Goal: Information Seeking & Learning: Learn about a topic

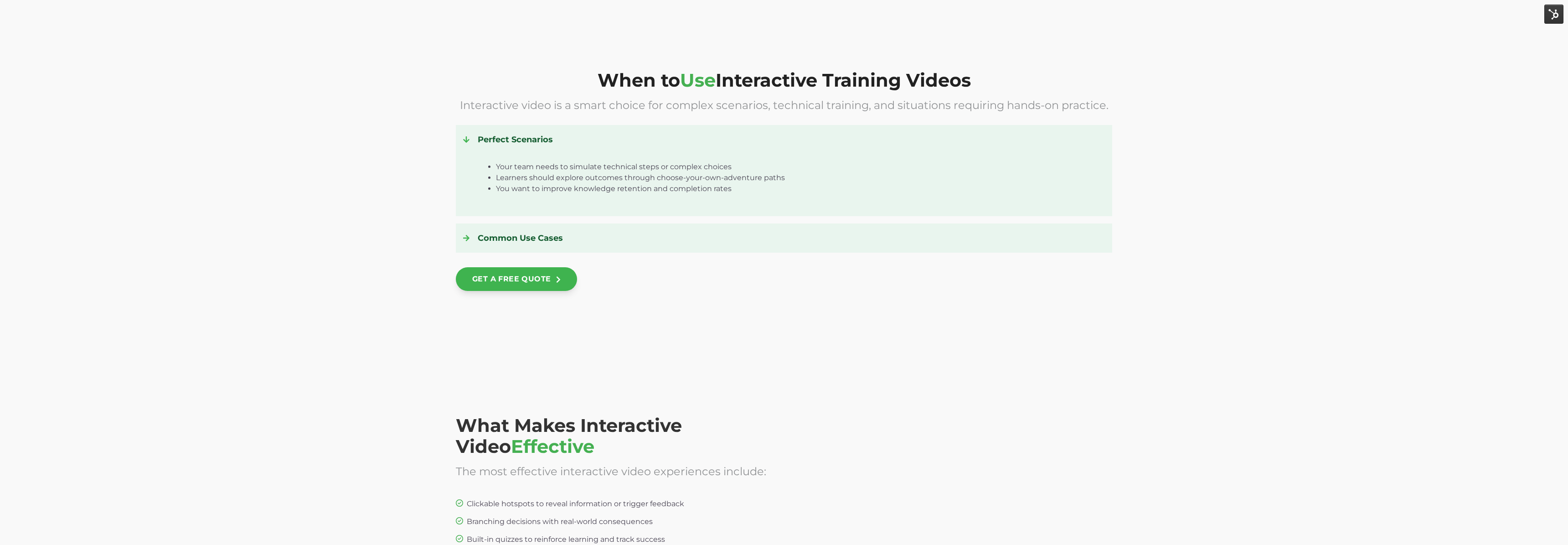
scroll to position [1284, 0]
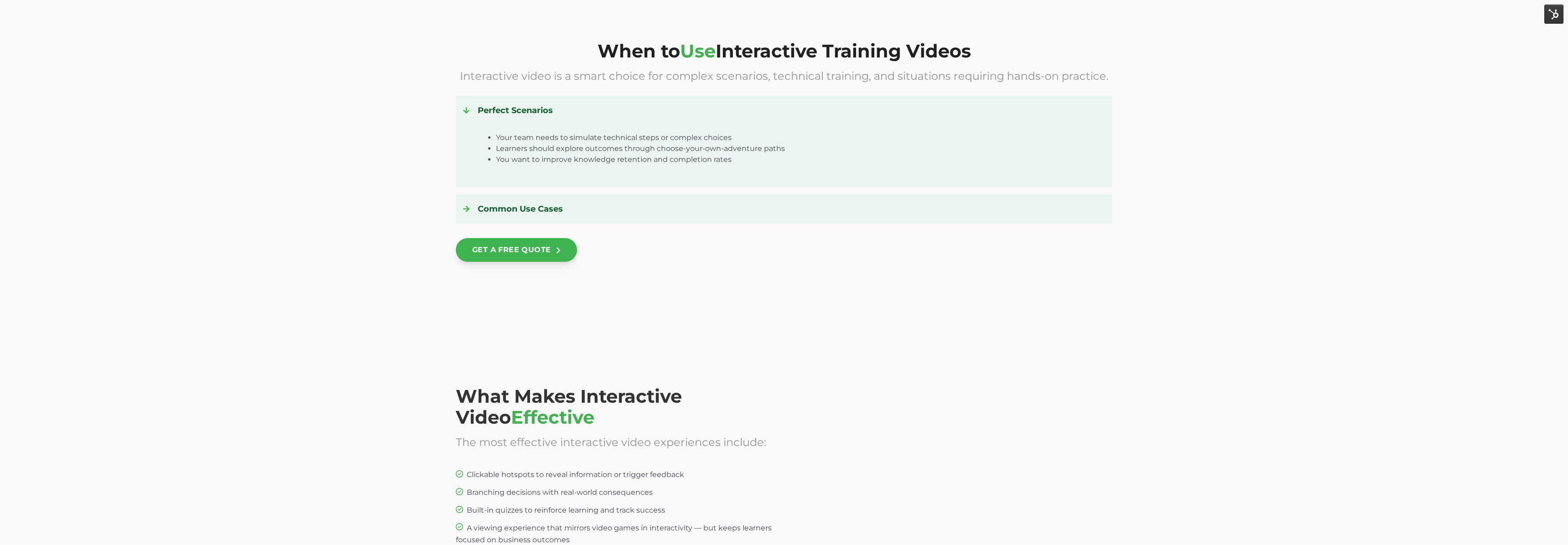
click at [480, 107] on h4 "Perfect Scenarios" at bounding box center [784, 110] width 642 height 15
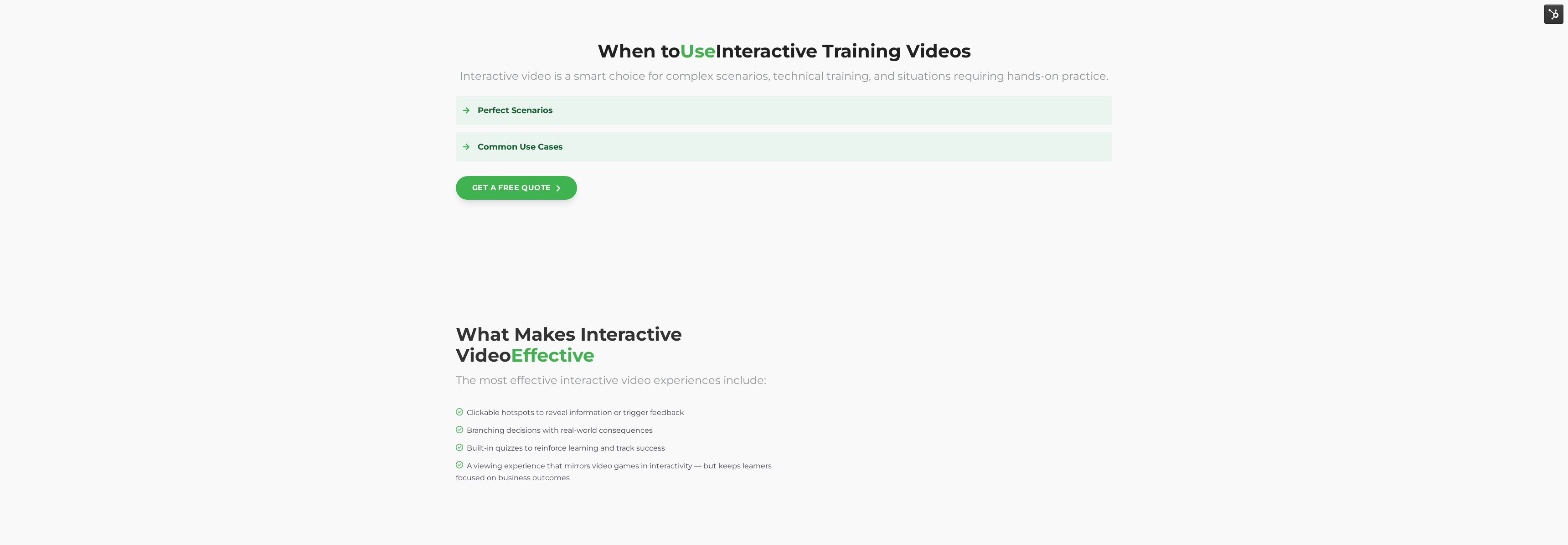
click at [480, 107] on h4 "Perfect Scenarios" at bounding box center [784, 110] width 642 height 15
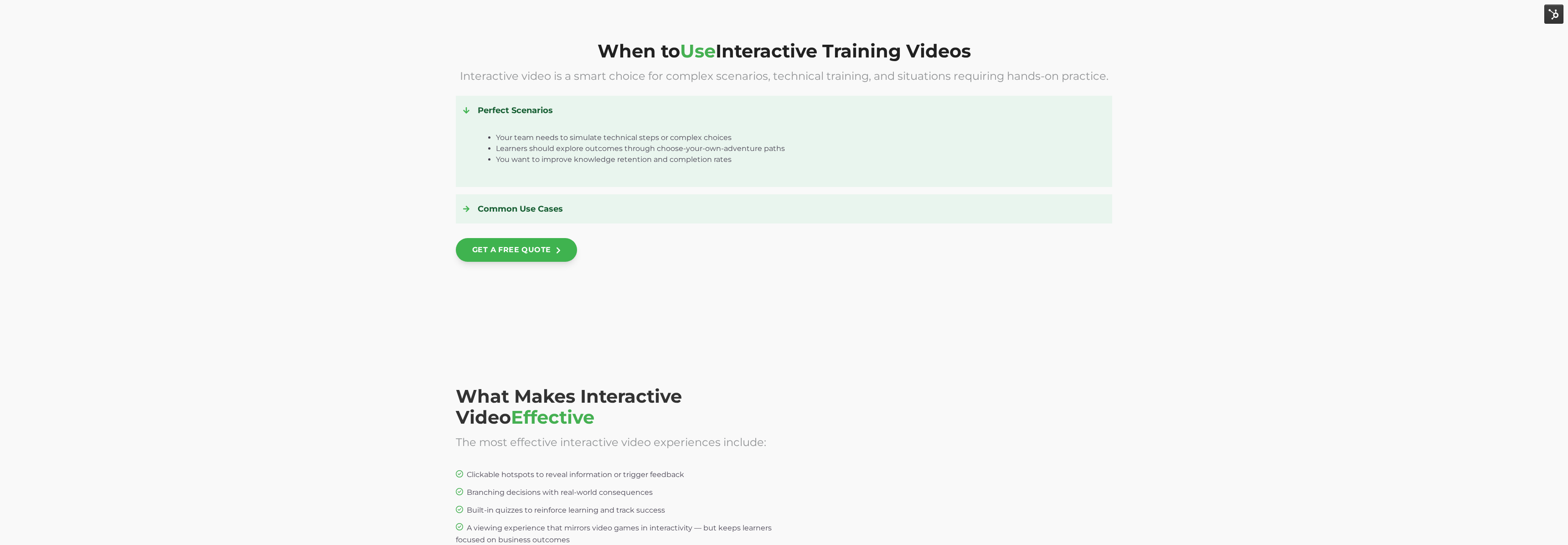
click at [480, 107] on h4 "Perfect Scenarios" at bounding box center [784, 110] width 642 height 15
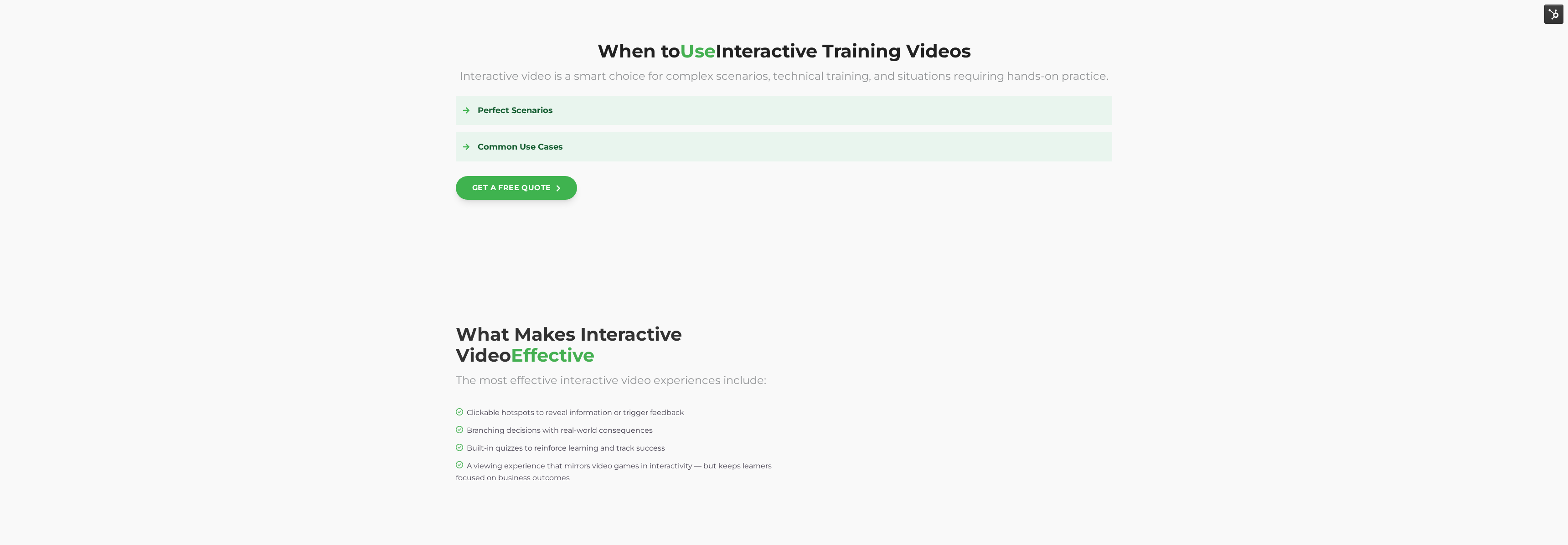
click at [490, 146] on h4 "Common Use Cases" at bounding box center [784, 147] width 642 height 15
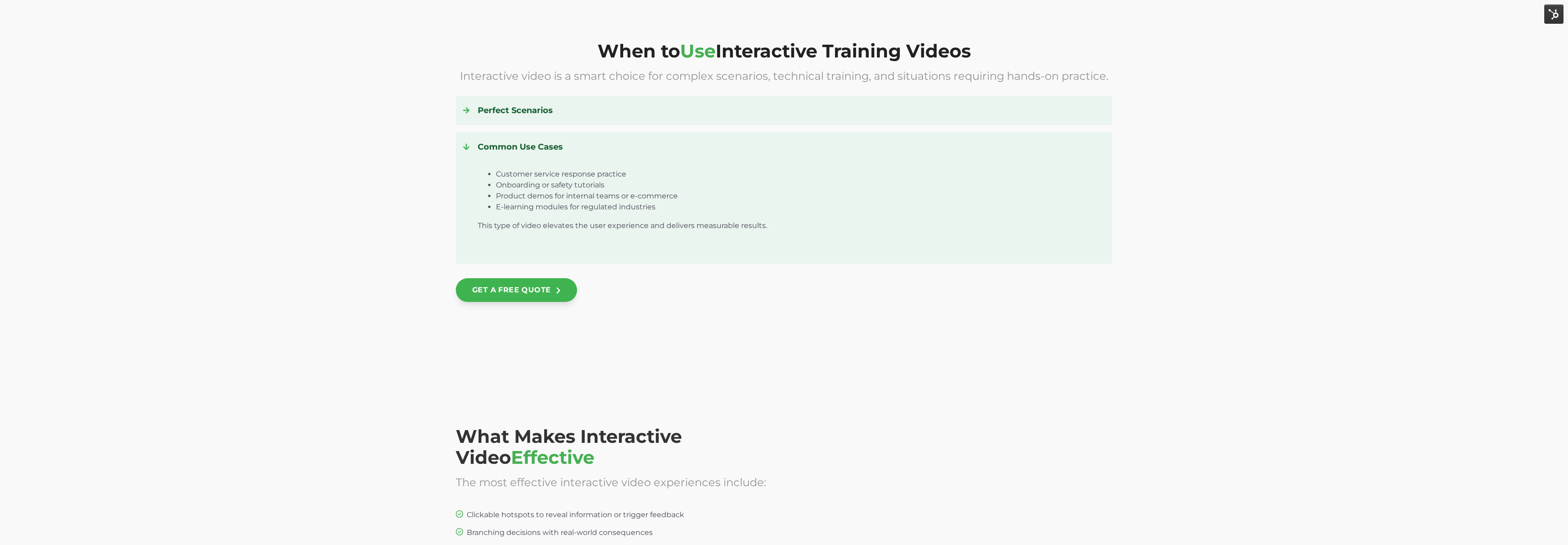
click at [490, 146] on h4 "Common Use Cases" at bounding box center [784, 147] width 642 height 15
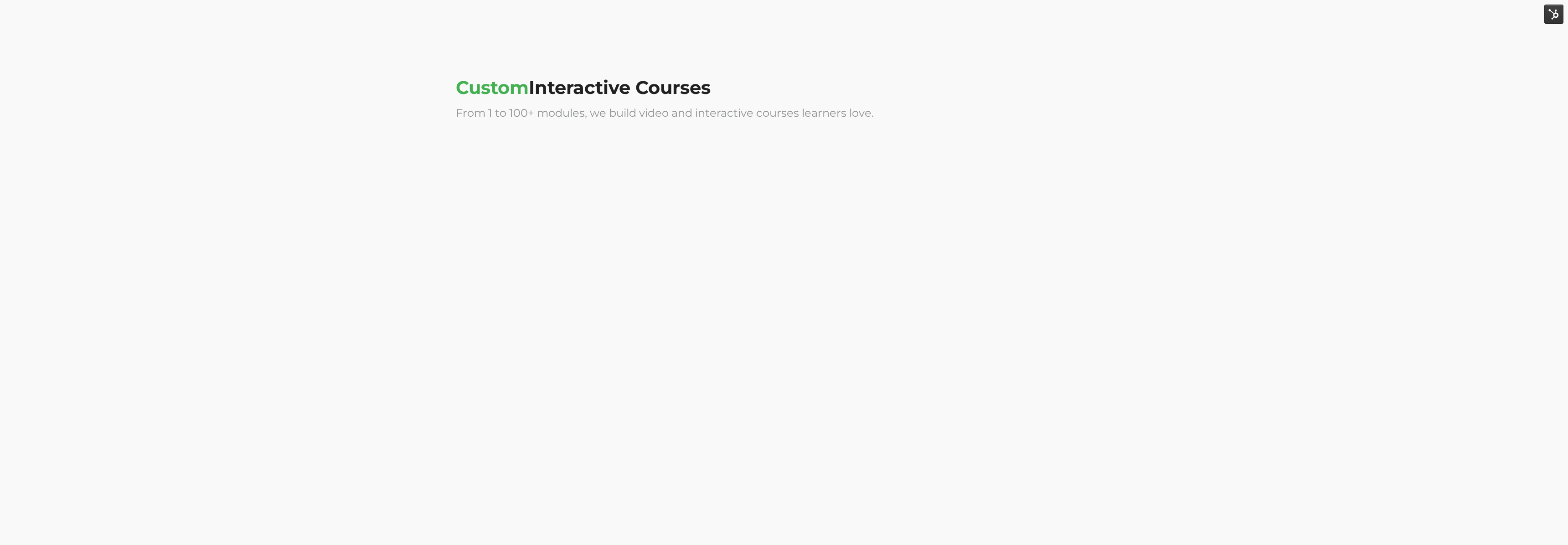
scroll to position [2245, 0]
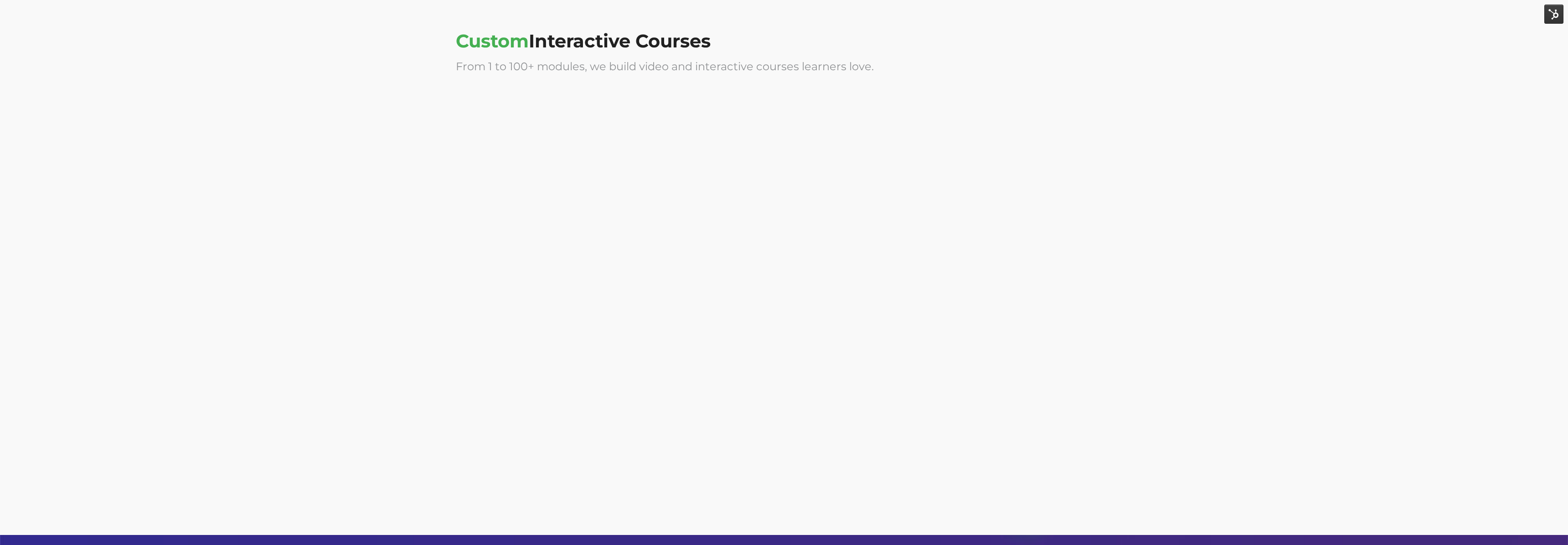
click at [656, 149] on div at bounding box center [616, 181] width 320 height 183
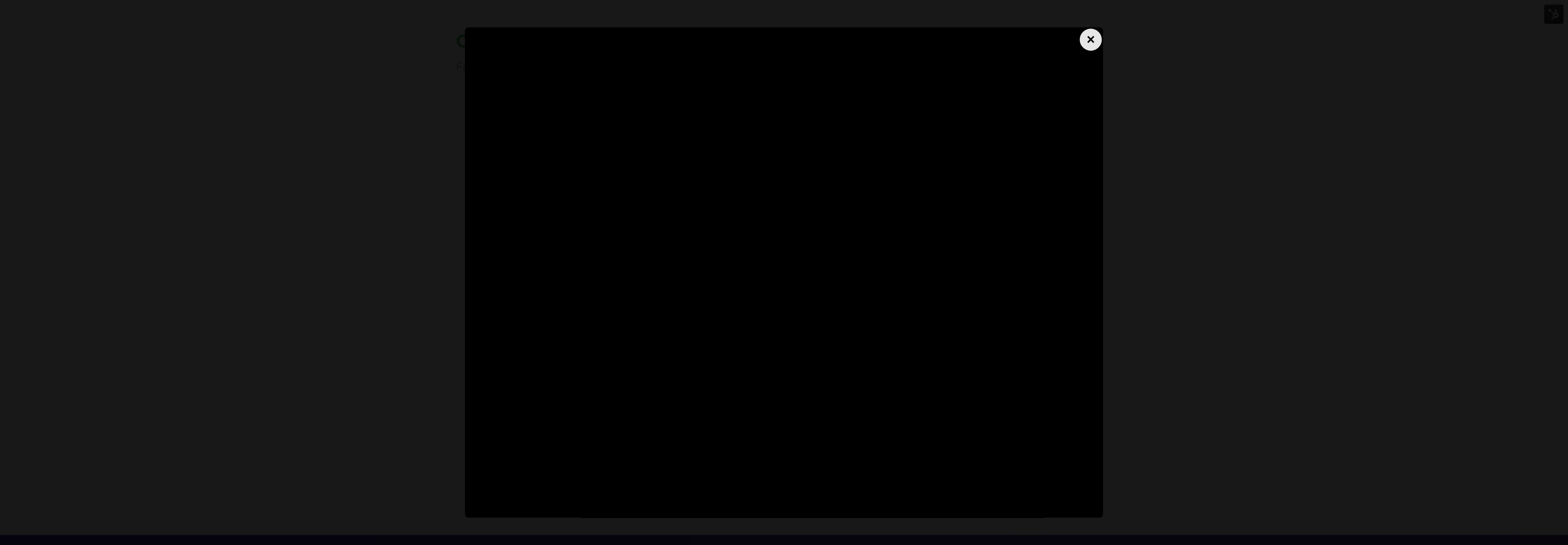
click at [1090, 40] on div "×" at bounding box center [1091, 40] width 22 height 22
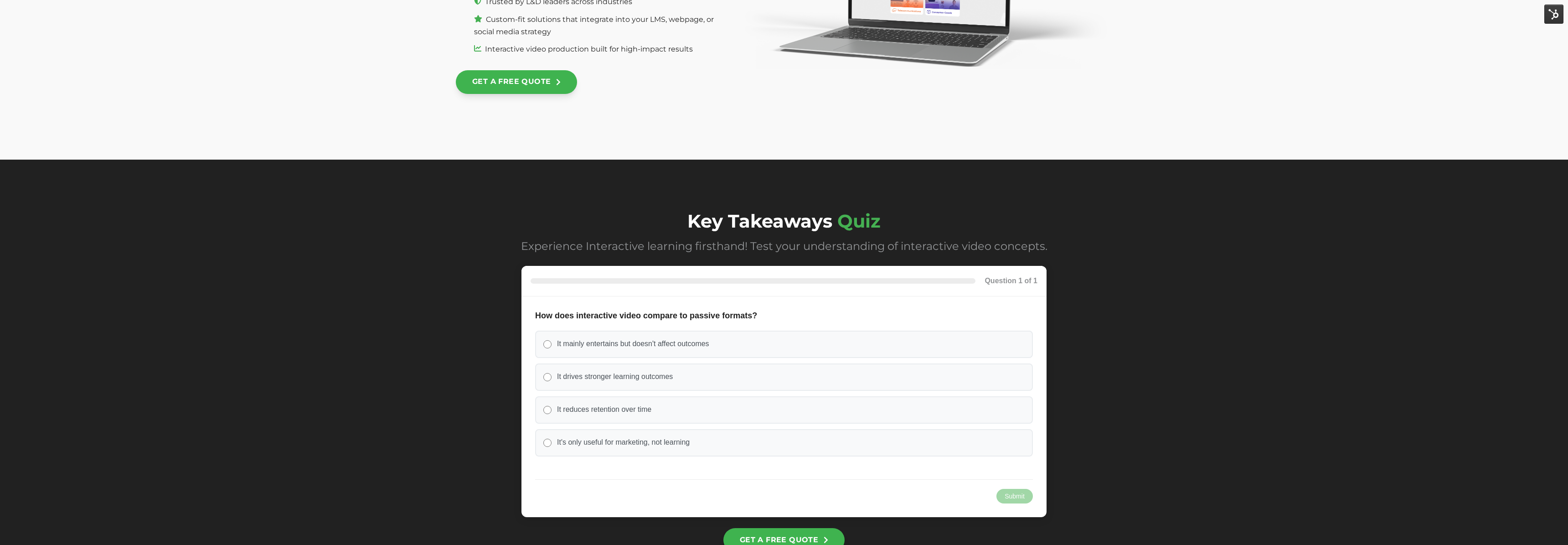
scroll to position [3688, 0]
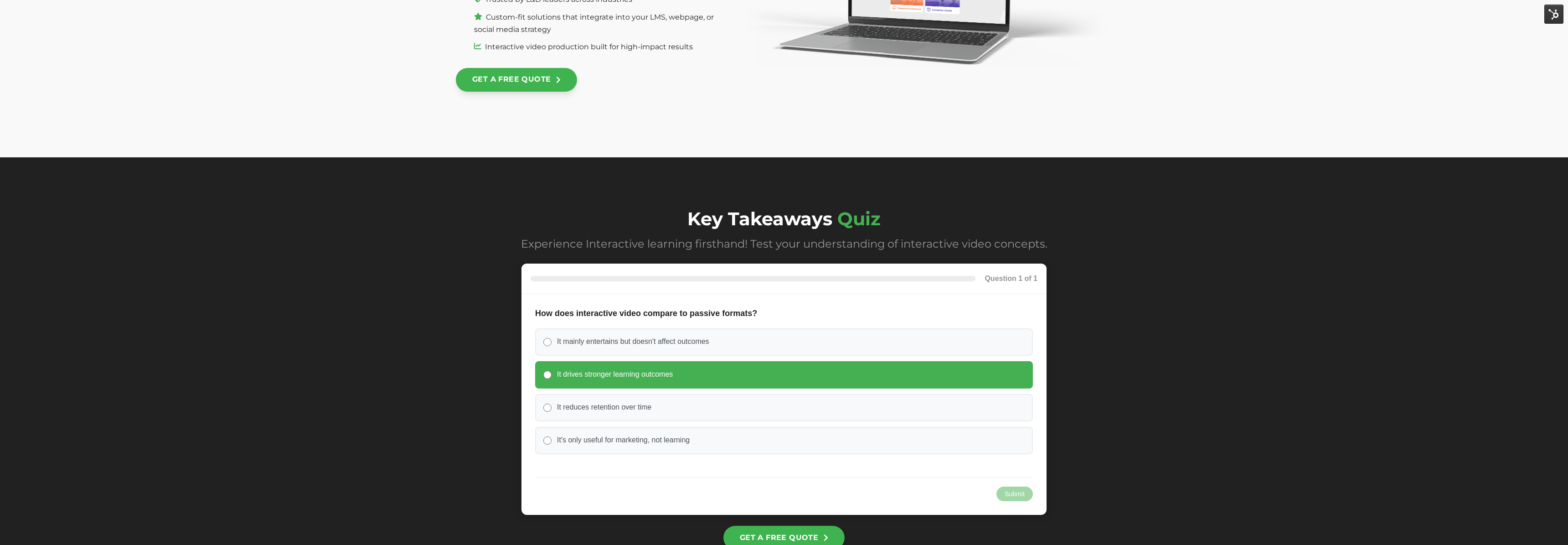
click at [569, 370] on span "It drives stronger learning outcomes" at bounding box center [615, 374] width 116 height 10
click at [551, 371] on input "It drives stronger learning outcomes" at bounding box center [547, 374] width 8 height 8
radio input "true"
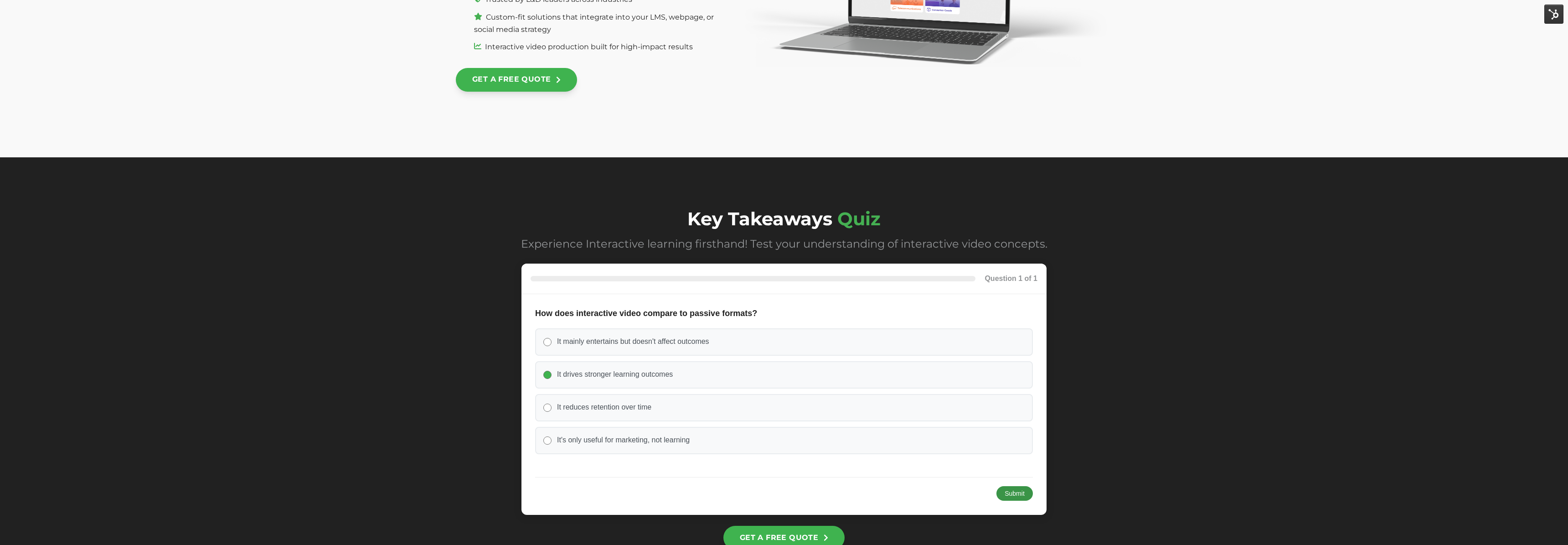
click at [1025, 498] on button "Submit" at bounding box center [1015, 493] width 37 height 15
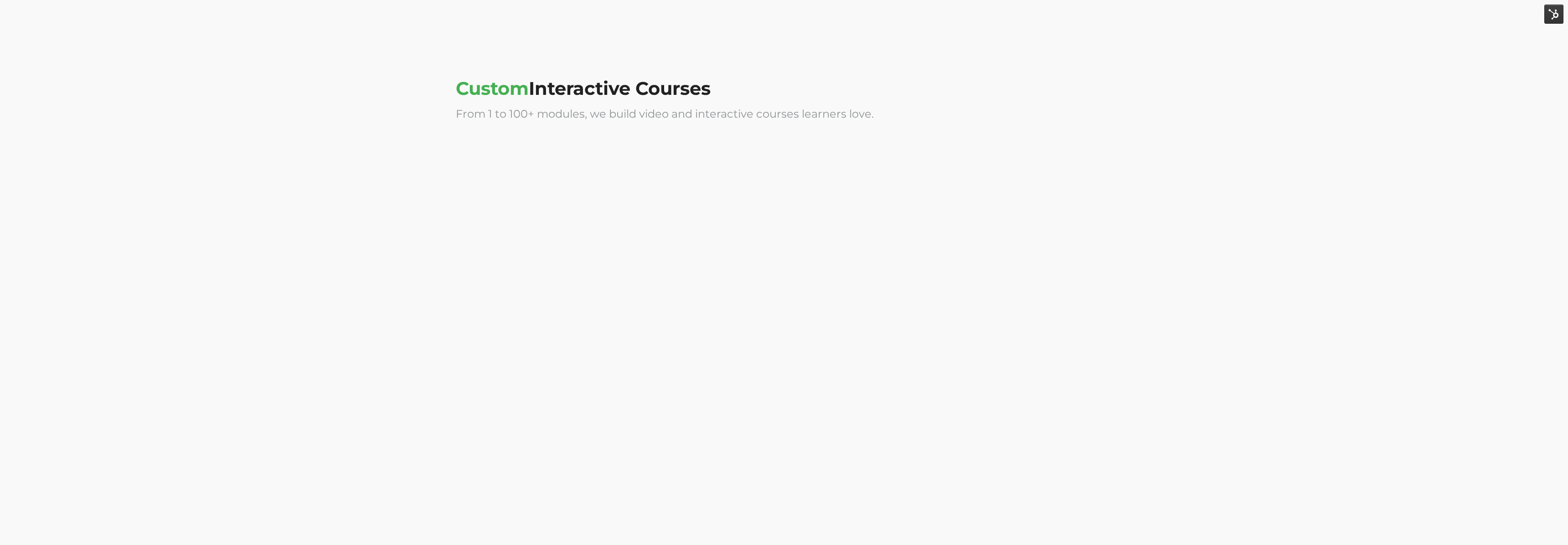
scroll to position [2208, 0]
